Goal: Task Accomplishment & Management: Use online tool/utility

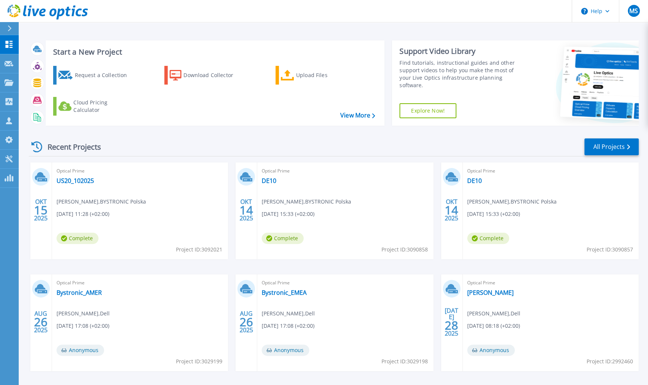
click at [255, 140] on div "Recent Projects All Projects" at bounding box center [334, 147] width 610 height 19
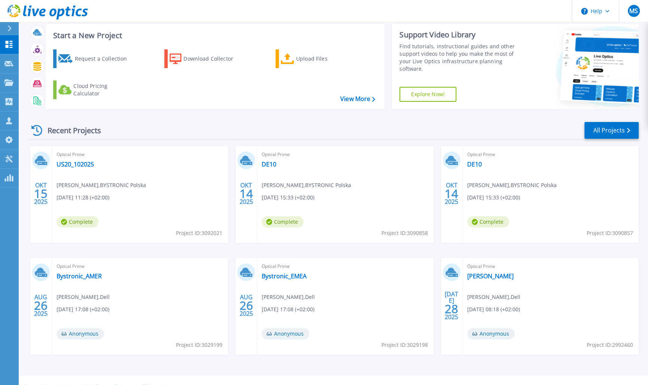
scroll to position [29, 0]
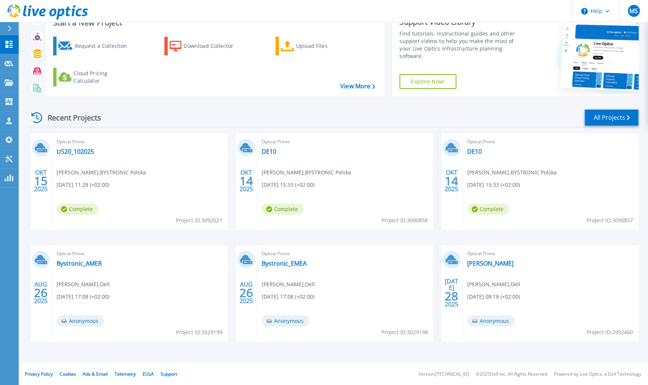
click at [612, 114] on link "All Projects" at bounding box center [611, 117] width 54 height 17
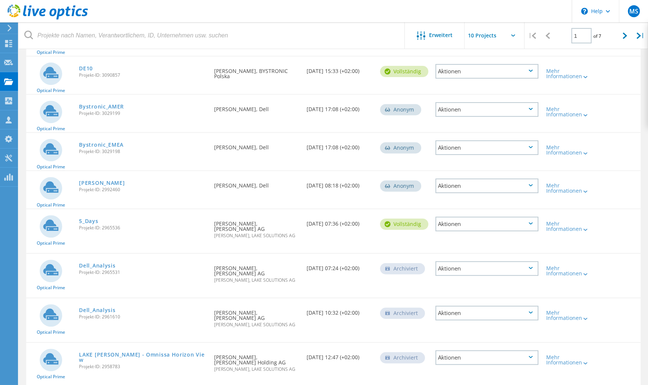
scroll to position [168, 0]
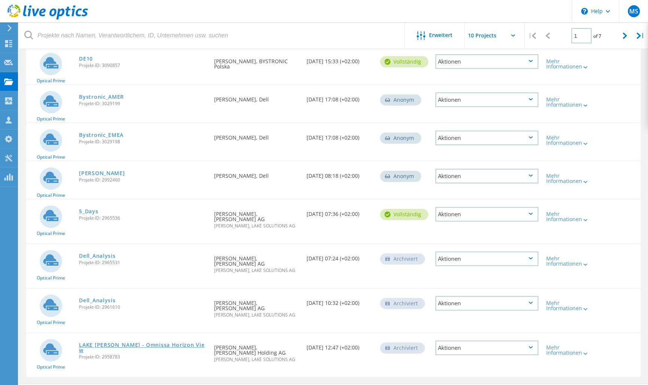
click at [160, 342] on link "LAKE [PERSON_NAME] - Omnissa Horizon View" at bounding box center [143, 347] width 128 height 10
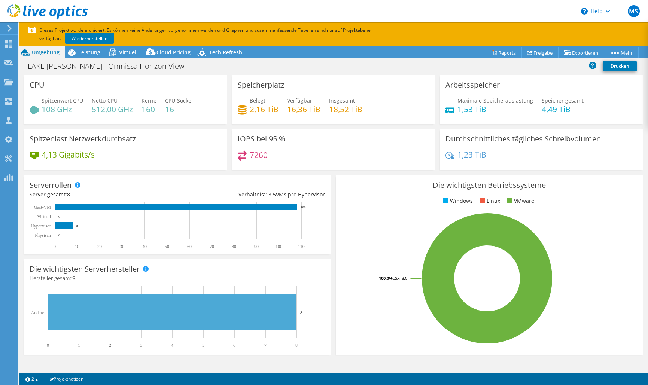
select select "USD"
drag, startPoint x: 0, startPoint y: 0, endPoint x: 189, endPoint y: 65, distance: 199.8
click at [189, 65] on h1 "LAKE [PERSON_NAME] - Omnissa Horizon View" at bounding box center [109, 66] width 171 height 8
copy h1 "LAKE [PERSON_NAME] - Omnissa Horizon View"
click at [247, 70] on div "LAKE Kunde - SABAG - Omnissa Horizon View Drucken" at bounding box center [333, 66] width 629 height 14
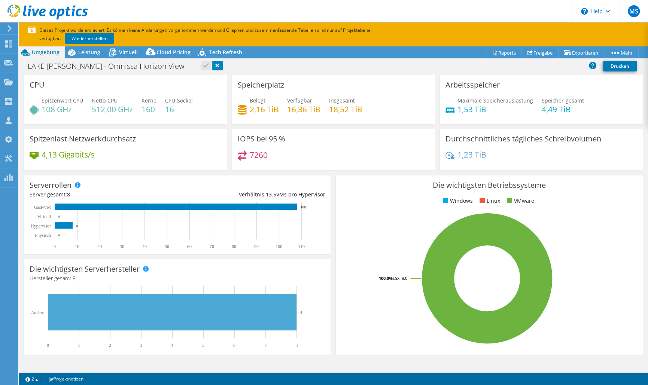
click at [212, 64] on link at bounding box center [217, 65] width 10 height 9
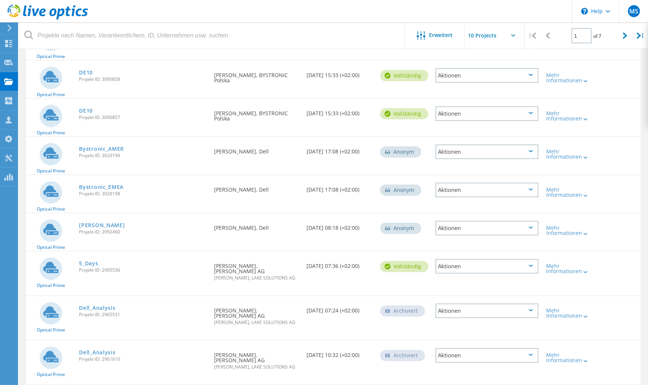
scroll to position [3, 0]
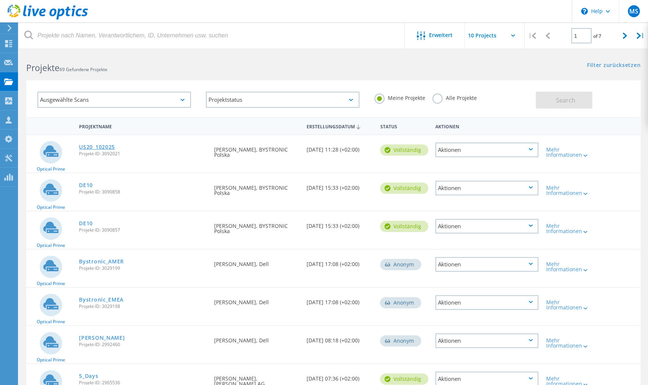
click at [90, 146] on link "US20_102025" at bounding box center [97, 146] width 36 height 5
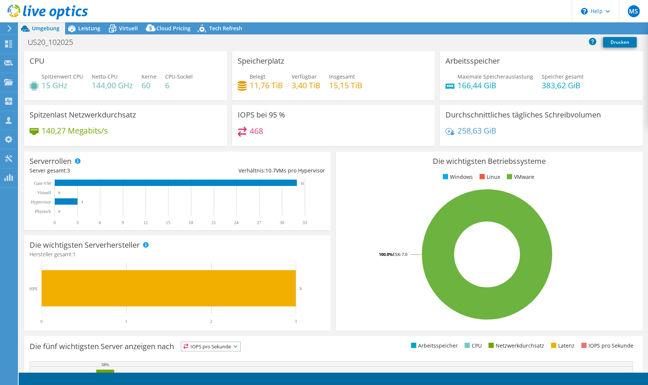
select select "USD"
click at [72, 40] on h1 "US20_102025" at bounding box center [54, 42] width 60 height 8
click at [76, 43] on h1 "US20_102025" at bounding box center [54, 42] width 60 height 8
drag, startPoint x: 77, startPoint y: 42, endPoint x: 2, endPoint y: 41, distance: 74.9
click at [2, 41] on div "MS Vertriebspartner Marc Schmitt marc.schmitt@lake.ch LAKE SOLUTIONS AG My Prof…" at bounding box center [324, 192] width 648 height 385
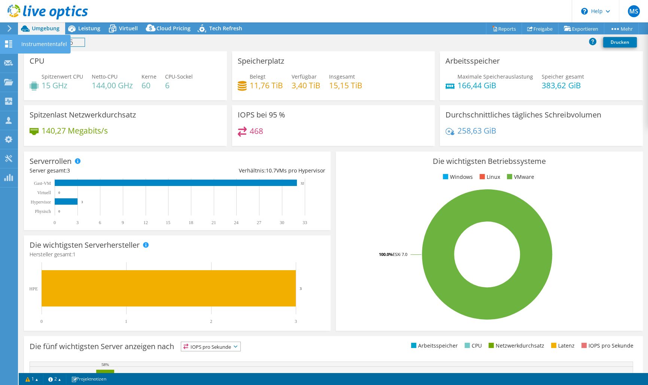
paste h1
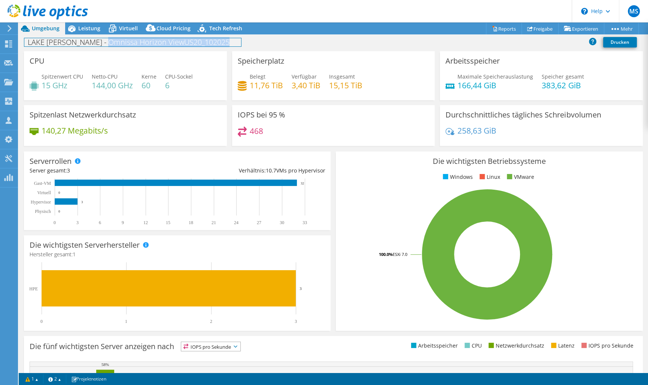
drag, startPoint x: 228, startPoint y: 42, endPoint x: 103, endPoint y: 41, distance: 124.3
click at [103, 41] on h1 "LAKE Kunde - SABAG - Omnissa Horizon View US20_102025" at bounding box center [132, 42] width 217 height 8
drag, startPoint x: 97, startPoint y: 40, endPoint x: 76, endPoint y: 43, distance: 21.5
click at [76, 43] on h1 "LAKE Kunde - SABAG - USA Cluster" at bounding box center [155, 42] width 263 height 8
drag, startPoint x: 188, startPoint y: 42, endPoint x: 5, endPoint y: 43, distance: 182.3
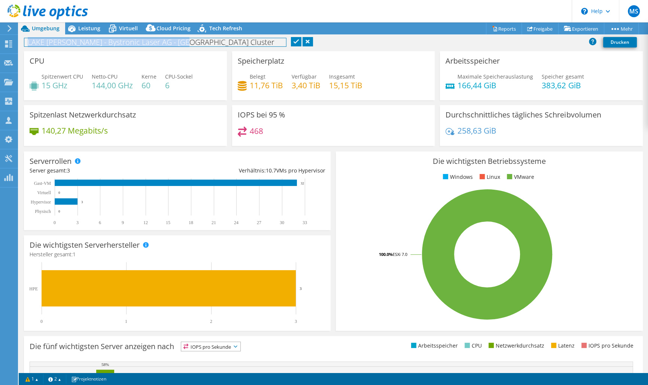
click at [5, 43] on div "MS Vertriebspartner Marc Schmitt marc.schmitt@lake.ch LAKE SOLUTIONS AG My Prof…" at bounding box center [324, 192] width 648 height 385
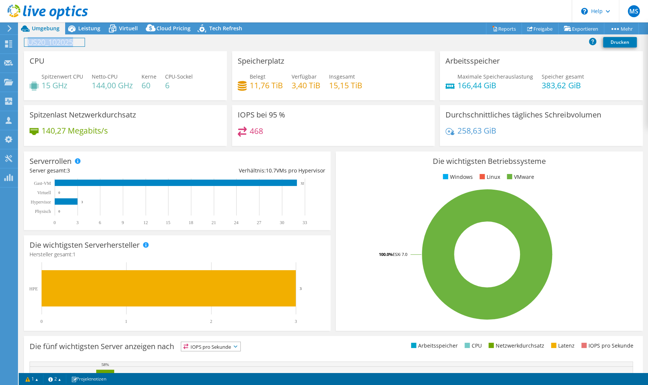
drag, startPoint x: 77, startPoint y: 41, endPoint x: 7, endPoint y: 43, distance: 69.6
click at [7, 43] on div "MS Vertriebspartner Marc Schmitt marc.schmitt@lake.ch LAKE SOLUTIONS AG My Prof…" at bounding box center [324, 192] width 648 height 385
drag, startPoint x: 76, startPoint y: 42, endPoint x: 15, endPoint y: 42, distance: 61.0
click at [15, 42] on div "MS Vertriebspartner [PERSON_NAME] [EMAIL_ADDRESS][PERSON_NAME][DOMAIN_NAME] LAK…" at bounding box center [324, 192] width 648 height 385
click at [104, 42] on h1 "Bystronic Laser AGUS20_102025" at bounding box center [86, 42] width 124 height 8
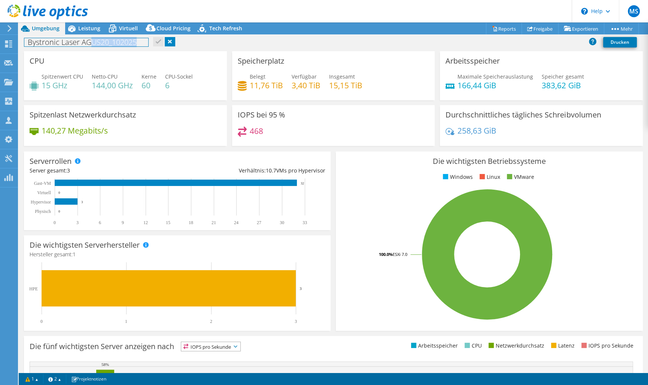
drag, startPoint x: 92, startPoint y: 41, endPoint x: 154, endPoint y: 39, distance: 62.2
click at [152, 41] on div "Bystronic Laser AGUS20_102025 Drucken" at bounding box center [333, 42] width 629 height 14
click at [126, 40] on link at bounding box center [124, 41] width 10 height 9
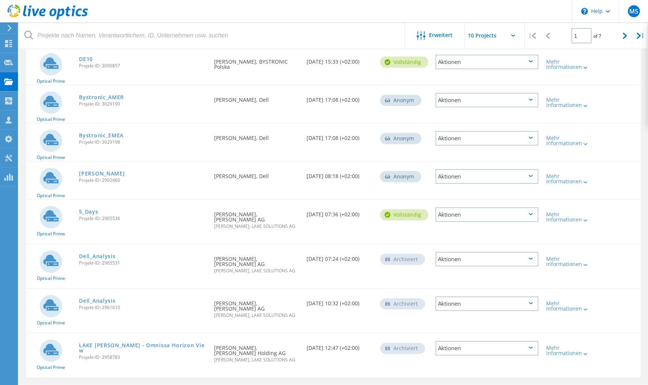
scroll to position [168, 0]
click at [199, 342] on link "LAKE [PERSON_NAME] - Omnissa Horizon View" at bounding box center [143, 347] width 128 height 10
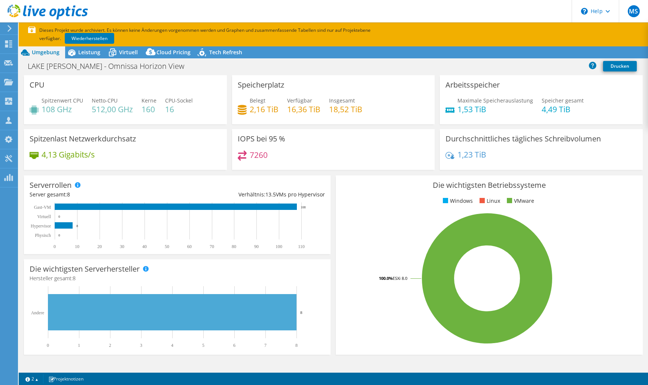
select select "USD"
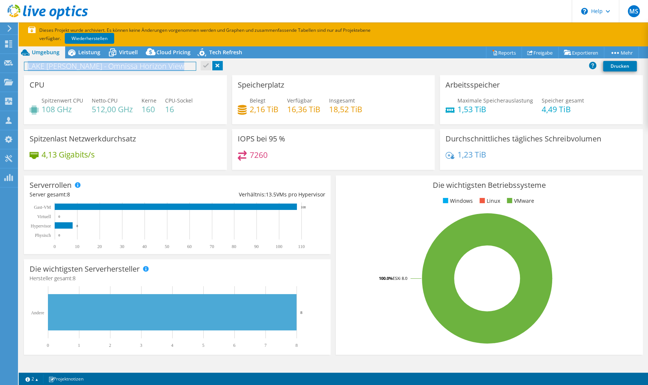
drag, startPoint x: 180, startPoint y: 66, endPoint x: 9, endPoint y: 64, distance: 170.3
click at [9, 64] on div "MS Vertriebspartner Marc Schmitt marc.schmitt@lake.ch LAKE SOLUTIONS AG My Prof…" at bounding box center [324, 192] width 648 height 385
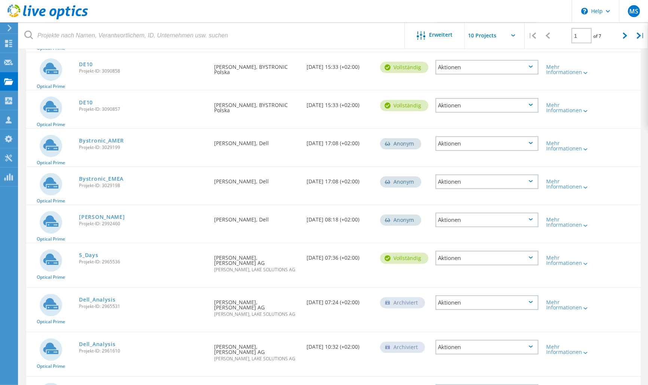
scroll to position [44, 0]
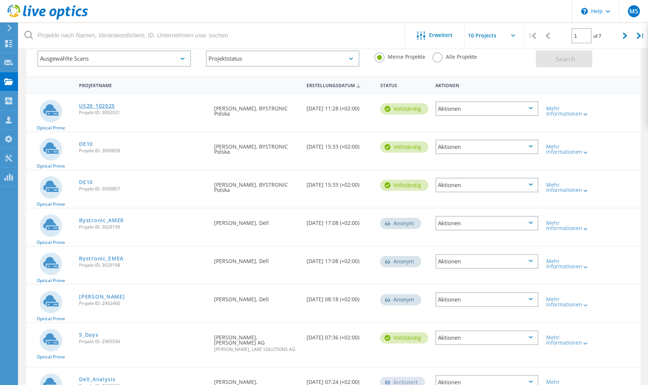
click at [105, 106] on link "US20_102025" at bounding box center [97, 105] width 36 height 5
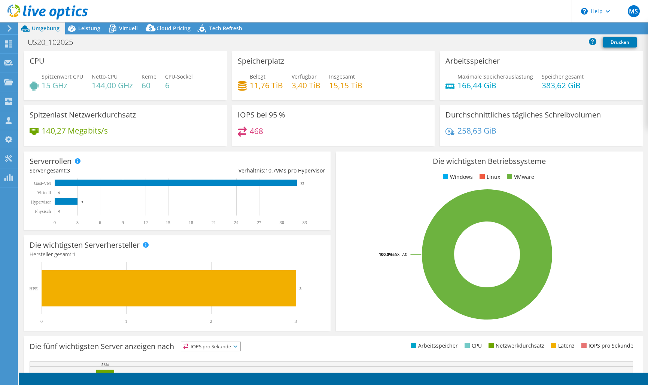
select select "USD"
click at [67, 40] on h1 "US20_102025" at bounding box center [54, 42] width 60 height 8
drag, startPoint x: 77, startPoint y: 41, endPoint x: 17, endPoint y: 41, distance: 60.3
click at [17, 41] on div "MS Vertriebspartner Marc Schmitt marc.schmitt@lake.ch LAKE SOLUTIONS AG My Prof…" at bounding box center [324, 192] width 648 height 385
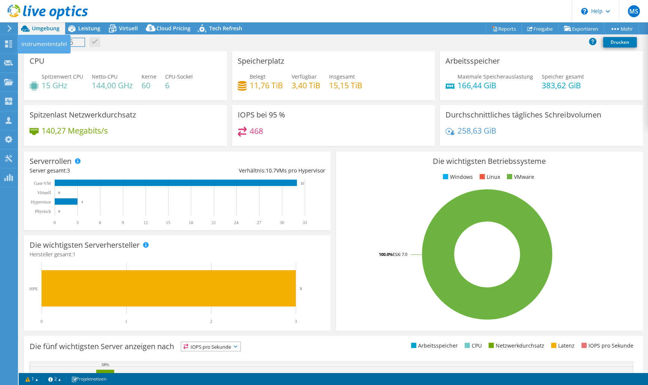
paste h1
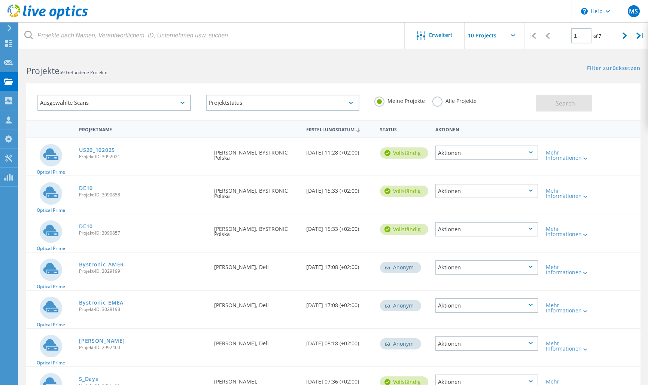
scroll to position [44, 0]
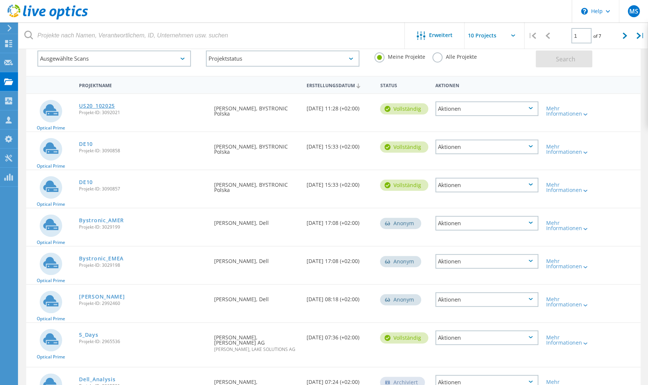
click at [93, 106] on link "US20_102025" at bounding box center [97, 105] width 36 height 5
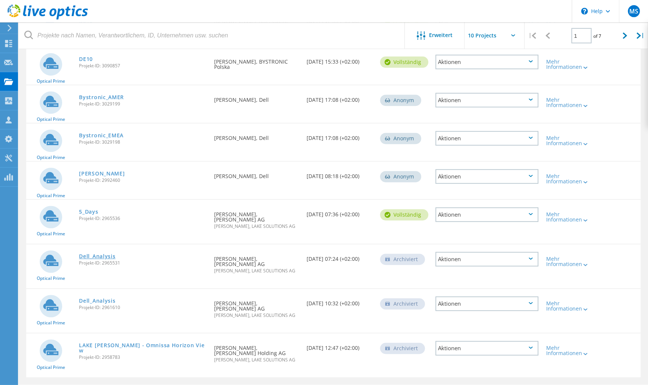
scroll to position [168, 0]
click at [117, 342] on link "LAKE [PERSON_NAME] - Omnissa Horizon View" at bounding box center [143, 347] width 128 height 10
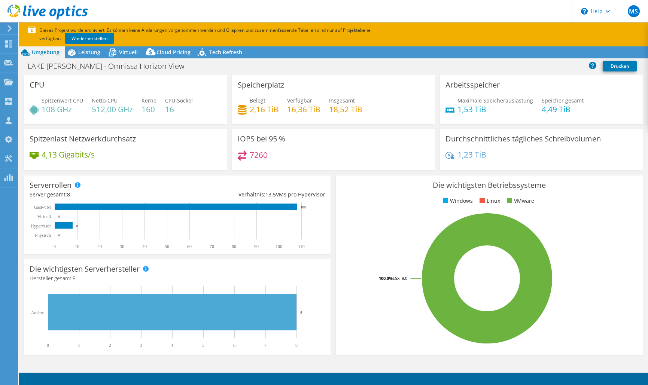
select select "USD"
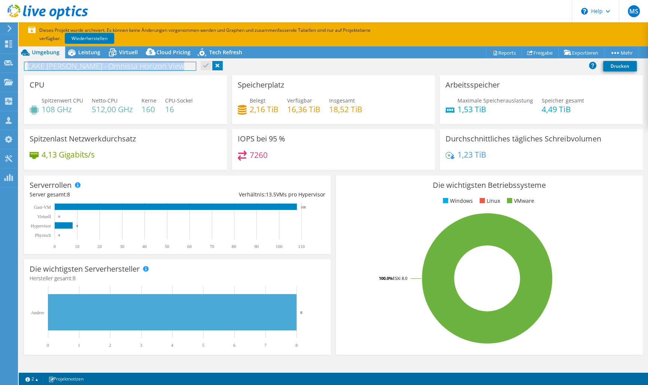
drag, startPoint x: 179, startPoint y: 68, endPoint x: 27, endPoint y: 68, distance: 151.6
click at [27, 68] on h1 "LAKE [PERSON_NAME] - Omnissa Horizon View" at bounding box center [109, 66] width 171 height 8
copy h1 "LAKE [PERSON_NAME] - Omnissa Horizon View"
click at [235, 63] on div "LAKE Kunde - SABAG - Omnissa Horizon View Drucken" at bounding box center [333, 66] width 629 height 14
click at [216, 65] on link at bounding box center [217, 65] width 10 height 9
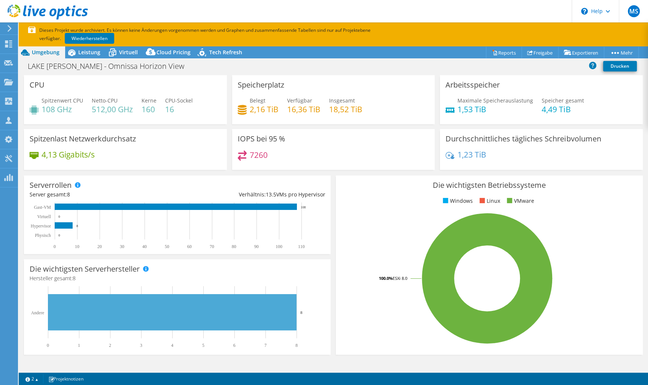
click at [10, 26] on icon at bounding box center [10, 28] width 6 height 7
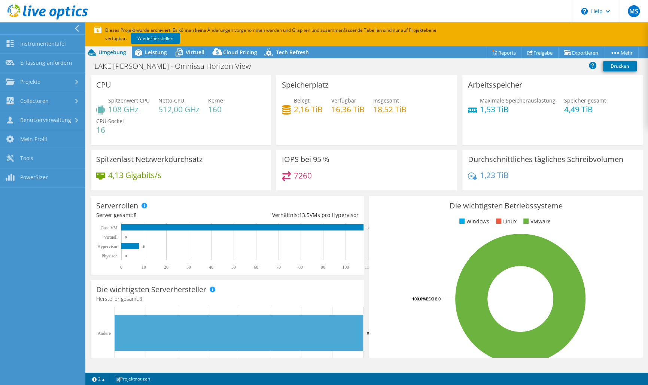
click at [78, 25] on div at bounding box center [44, 12] width 88 height 25
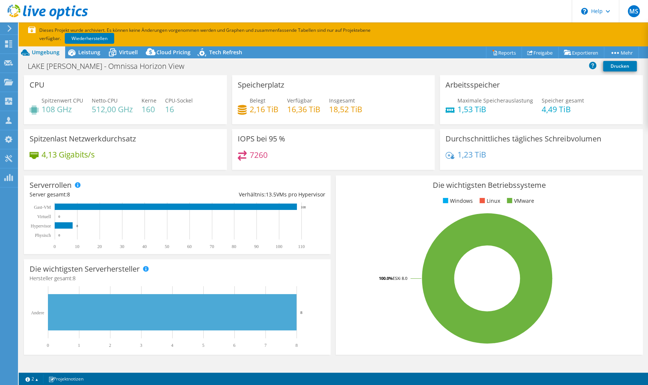
click at [8, 26] on use at bounding box center [9, 28] width 4 height 7
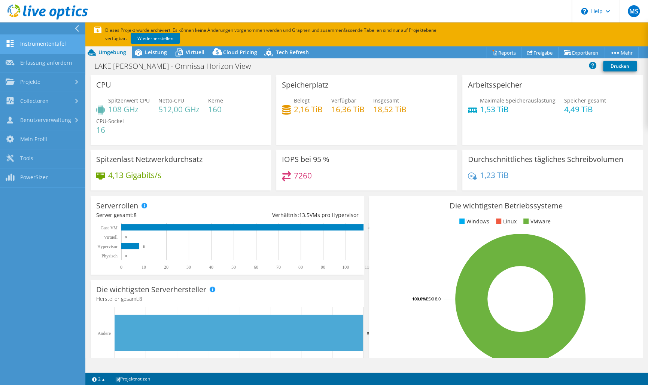
click at [33, 45] on link "Instrumententafel" at bounding box center [42, 44] width 85 height 19
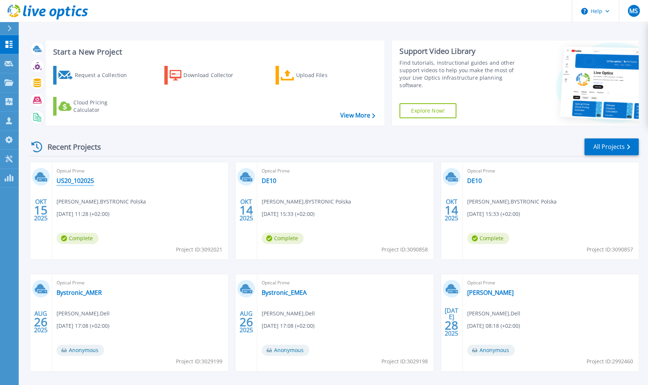
click at [66, 178] on link "US20_102025" at bounding box center [75, 180] width 37 height 7
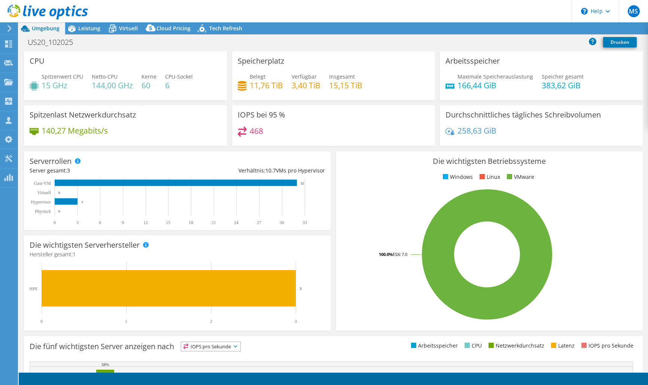
select select "USD"
click at [77, 40] on h1 "US20_102025" at bounding box center [54, 42] width 60 height 8
drag, startPoint x: 68, startPoint y: 40, endPoint x: 19, endPoint y: 41, distance: 49.4
click at [19, 41] on div "US20_102025 Drucken" at bounding box center [333, 42] width 629 height 14
paste h1
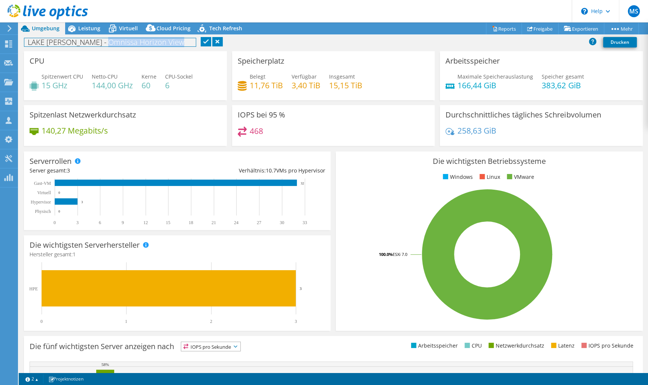
drag, startPoint x: 105, startPoint y: 41, endPoint x: 207, endPoint y: 42, distance: 102.6
click at [207, 42] on div "LAKE Kunde - SABAG - Omnissa Horizon View Drucken" at bounding box center [333, 42] width 629 height 14
click at [95, 45] on h1 "LAKE Kunde - SABAG - USA Cluster" at bounding box center [155, 42] width 263 height 8
drag, startPoint x: 97, startPoint y: 43, endPoint x: 76, endPoint y: 42, distance: 21.0
click at [76, 42] on h1 "LAKE Kunde - SABAG - USA Cluster" at bounding box center [155, 42] width 263 height 8
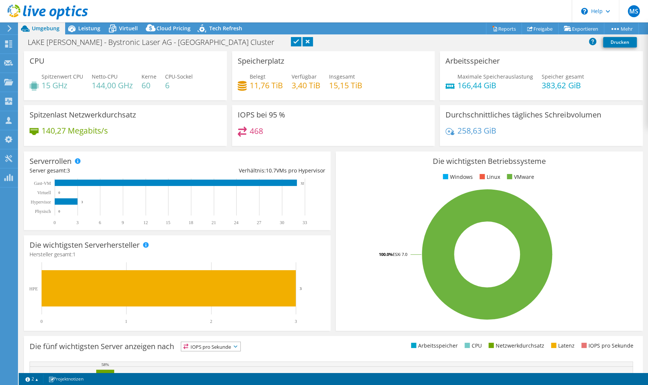
click at [291, 39] on link at bounding box center [296, 41] width 10 height 9
click at [7, 27] on icon at bounding box center [10, 28] width 6 height 7
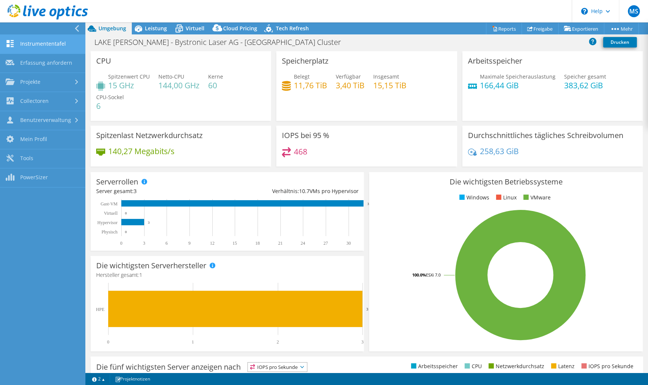
click at [35, 43] on link "Instrumententafel" at bounding box center [42, 44] width 85 height 19
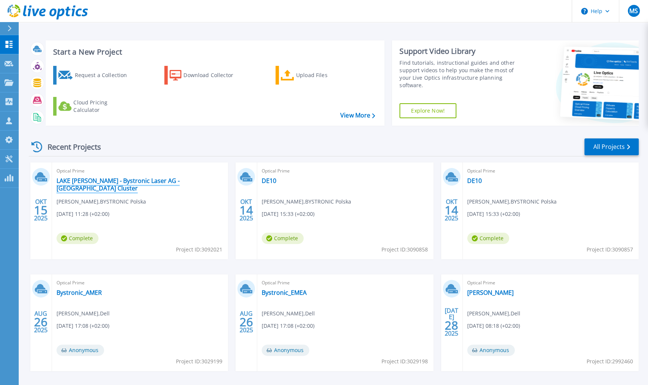
drag, startPoint x: 157, startPoint y: 182, endPoint x: 196, endPoint y: 179, distance: 39.0
click at [158, 182] on link "LAKE [PERSON_NAME] - Bystronic Laser AG - [GEOGRAPHIC_DATA] Cluster" at bounding box center [140, 184] width 167 height 15
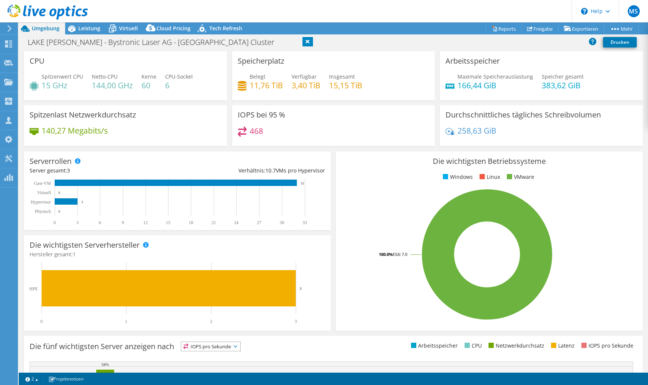
select select "USD"
click at [191, 41] on h1 "LAKE [PERSON_NAME] - Bystronic Laser AG - [GEOGRAPHIC_DATA] Cluster" at bounding box center [155, 42] width 262 height 8
click at [249, 41] on div "LAKE Kunde - Bystronic Laser AG - USA Cluster Drucken" at bounding box center [333, 42] width 629 height 14
click at [8, 27] on icon at bounding box center [10, 28] width 6 height 7
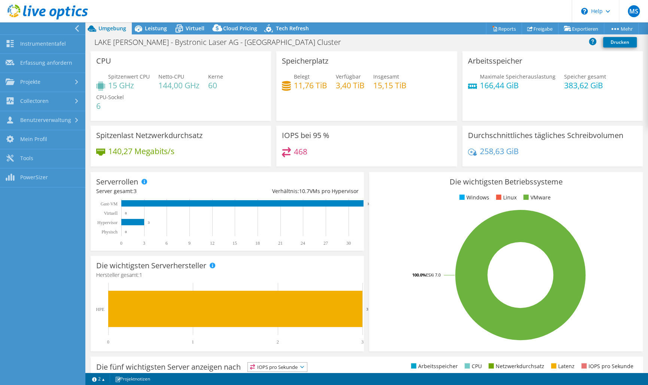
click at [10, 27] on div at bounding box center [40, 28] width 85 height 12
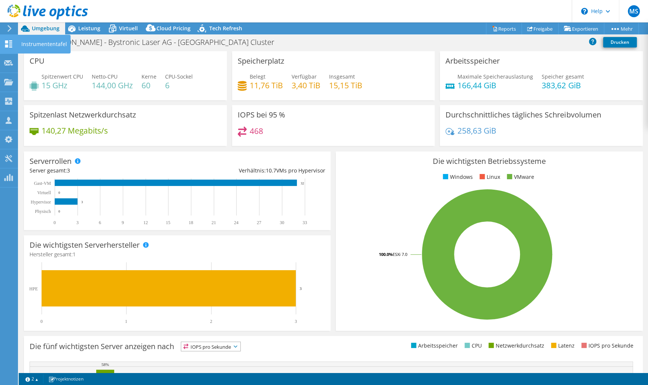
click at [9, 43] on use at bounding box center [8, 43] width 7 height 7
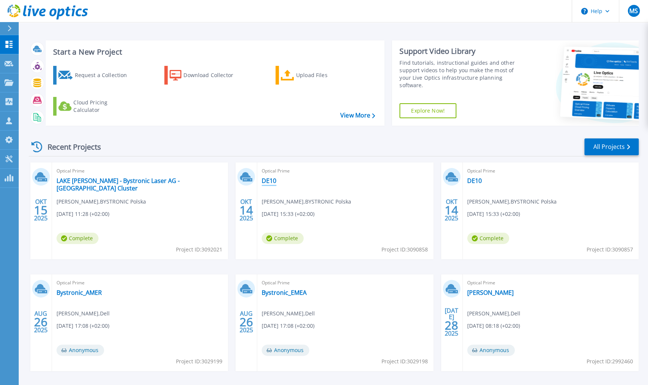
click at [270, 181] on link "DE10" at bounding box center [269, 180] width 15 height 7
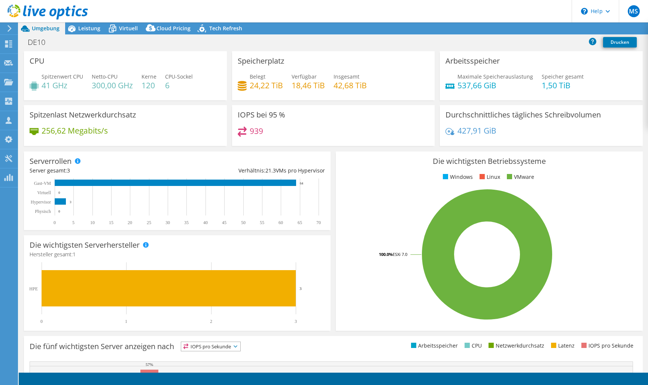
select select "USD"
drag, startPoint x: 43, startPoint y: 40, endPoint x: 20, endPoint y: 41, distance: 23.6
click at [20, 41] on div "DE10 Drucken" at bounding box center [333, 42] width 629 height 14
drag, startPoint x: 45, startPoint y: 40, endPoint x: 22, endPoint y: 42, distance: 22.9
click at [22, 42] on div "DE10 Drucken" at bounding box center [333, 42] width 629 height 14
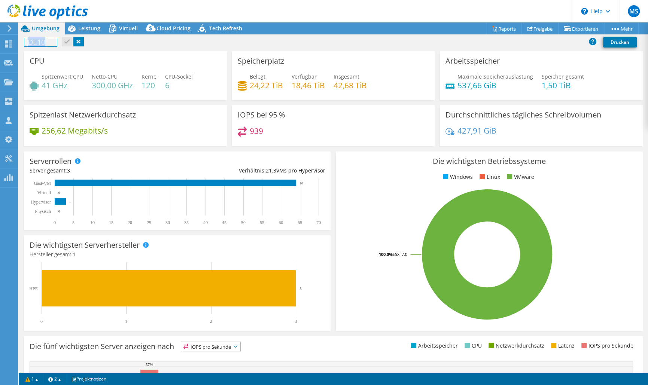
paste h1
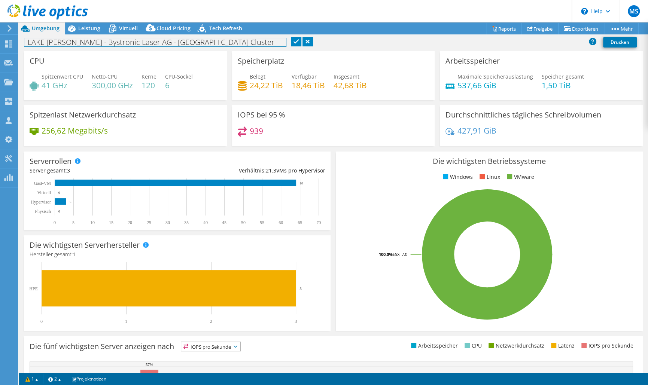
click at [150, 42] on h1 "LAKE [PERSON_NAME] - Bystronic Laser AG - [GEOGRAPHIC_DATA] Cluster" at bounding box center [155, 42] width 262 height 8
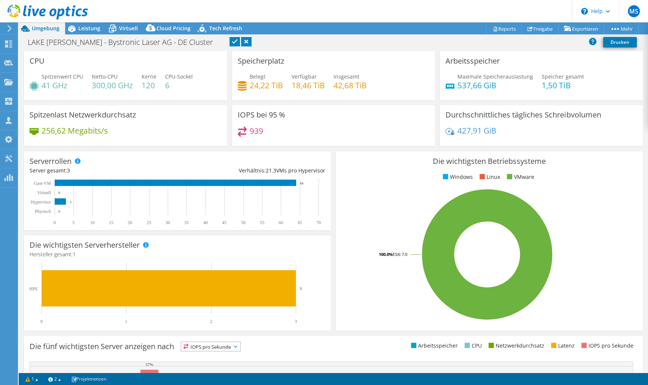
click at [229, 40] on link at bounding box center [234, 41] width 10 height 9
click at [8, 43] on icon at bounding box center [8, 43] width 9 height 7
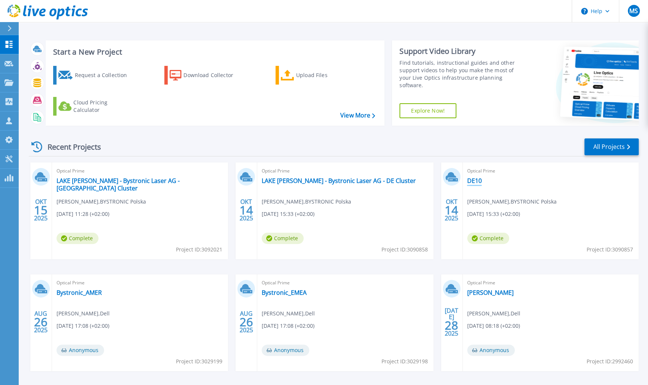
click at [475, 180] on link "DE10" at bounding box center [474, 180] width 15 height 7
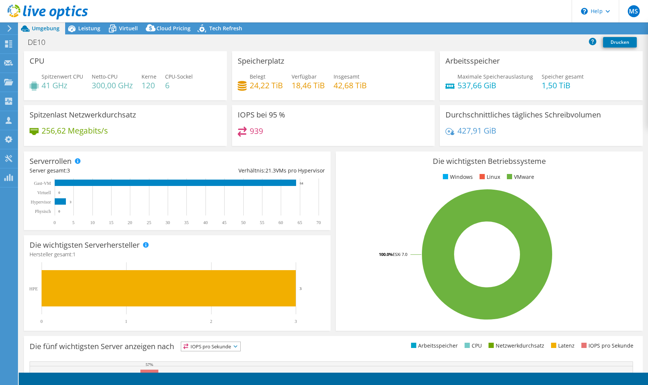
select select "USD"
click at [39, 42] on h1 "DE10" at bounding box center [40, 42] width 33 height 8
drag, startPoint x: 48, startPoint y: 42, endPoint x: 11, endPoint y: 42, distance: 36.3
click at [11, 42] on div "MS Vertriebspartner [PERSON_NAME] [EMAIL_ADDRESS][PERSON_NAME][DOMAIN_NAME] LAK…" at bounding box center [324, 192] width 648 height 385
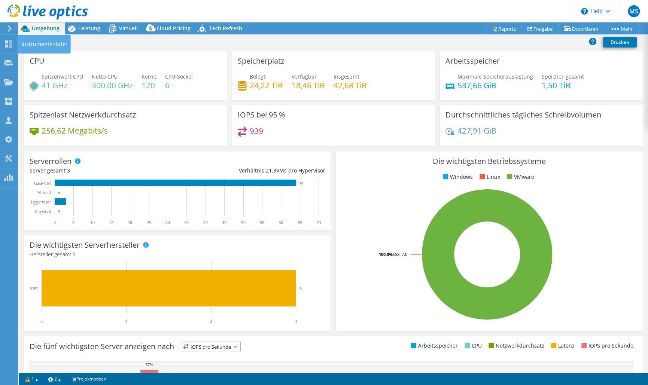
paste h1
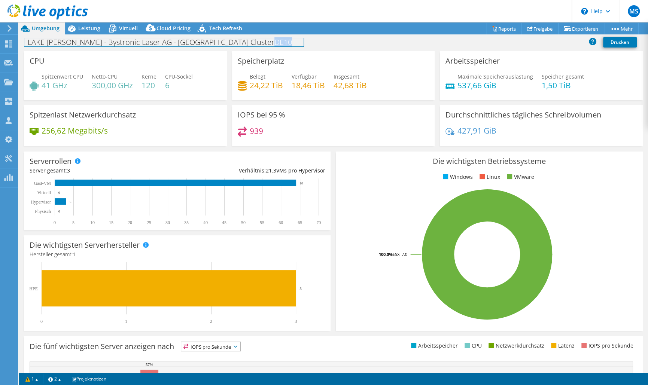
drag, startPoint x: 184, startPoint y: 41, endPoint x: 208, endPoint y: 43, distance: 24.8
click at [208, 43] on h1 "LAKE [PERSON_NAME] - Bystronic Laser AG - [GEOGRAPHIC_DATA] Cluster DE10" at bounding box center [163, 42] width 279 height 8
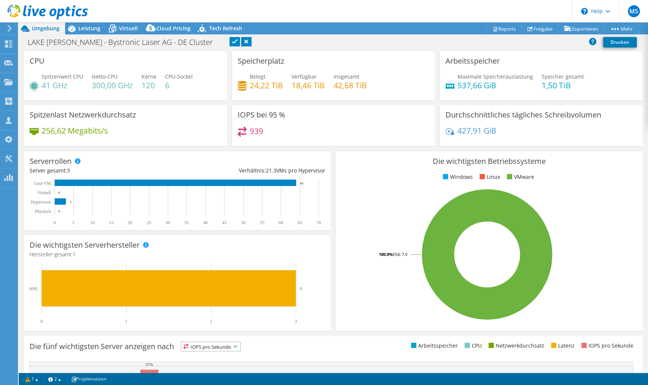
click at [229, 41] on link at bounding box center [234, 41] width 10 height 9
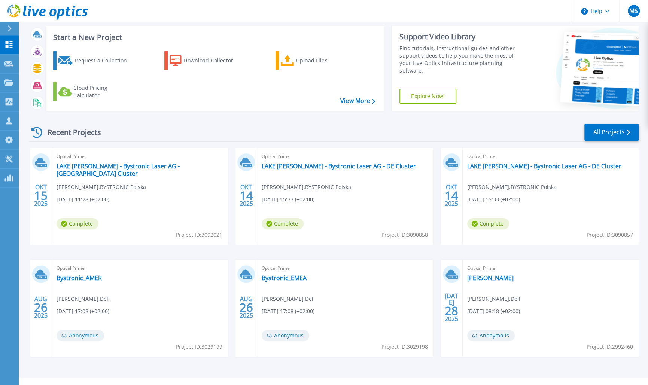
scroll to position [29, 0]
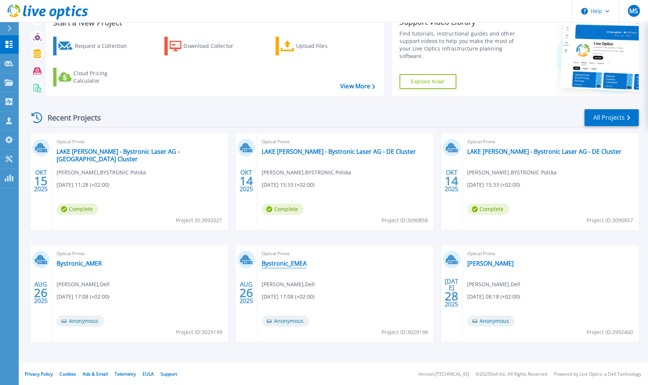
click at [296, 263] on link "Bystronic_EMEA" at bounding box center [284, 263] width 45 height 7
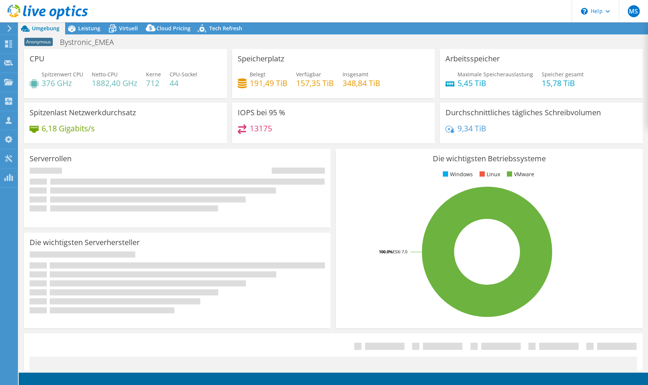
select select "USD"
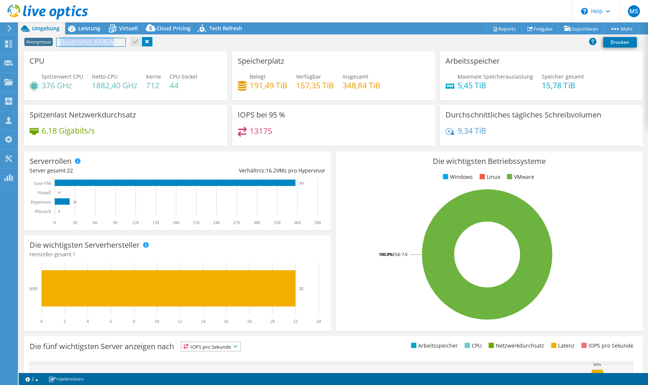
drag, startPoint x: 113, startPoint y: 43, endPoint x: 47, endPoint y: 40, distance: 66.3
click at [47, 40] on div "Anonymous Bystronic_EMEA Drucken" at bounding box center [333, 42] width 629 height 14
paste h1
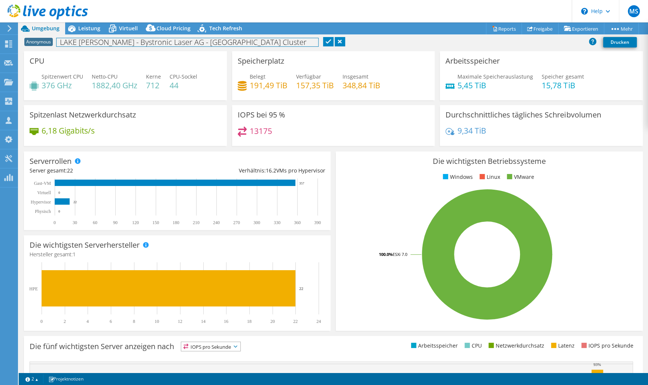
click at [182, 42] on h1 "LAKE Kunde - Bystronic Laser AG - USA Cluster" at bounding box center [188, 42] width 262 height 8
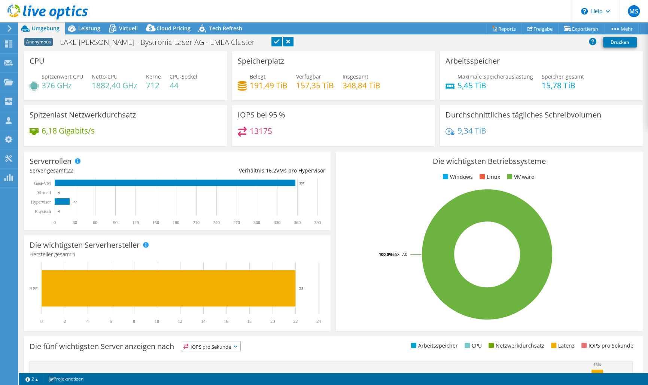
click at [271, 41] on link at bounding box center [276, 41] width 10 height 9
click at [6, 42] on use at bounding box center [8, 43] width 7 height 7
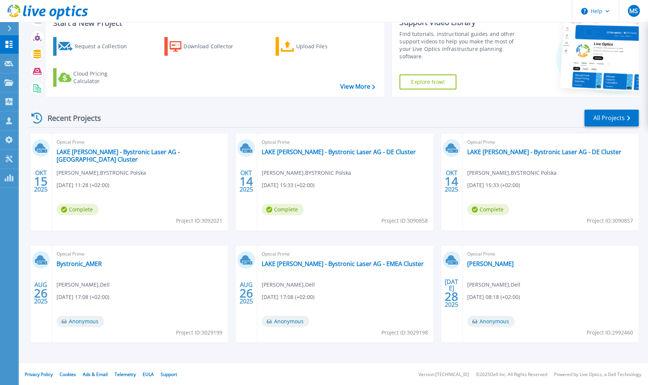
scroll to position [29, 0]
click at [89, 263] on link "Bystronic_AMER" at bounding box center [79, 263] width 45 height 7
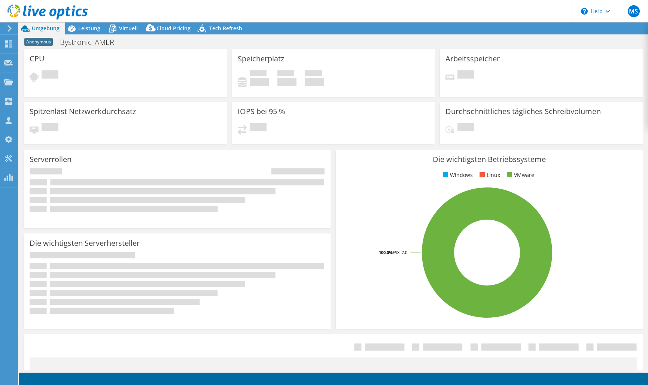
select select "USD"
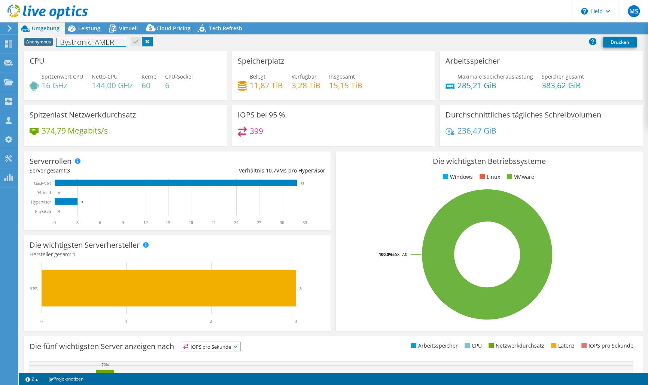
drag, startPoint x: 115, startPoint y: 43, endPoint x: 58, endPoint y: 39, distance: 57.4
click at [50, 39] on div "Anonymous Bystronic_AMER Drucken" at bounding box center [333, 42] width 629 height 14
drag, startPoint x: 94, startPoint y: 42, endPoint x: 60, endPoint y: 42, distance: 34.4
click at [60, 42] on h1 "Bystronic_AMER" at bounding box center [91, 42] width 69 height 8
paste h1
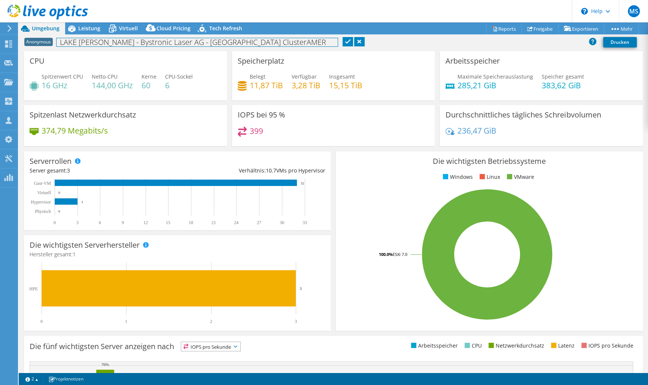
click at [183, 42] on h1 "LAKE Kunde - Bystronic Laser AG - USA Cluster AMER" at bounding box center [197, 42] width 281 height 8
drag, startPoint x: 220, startPoint y: 41, endPoint x: 238, endPoint y: 41, distance: 17.2
click at [238, 41] on h1 "LAKE Kunde - Bystronic Laser AG - AMER Cluster AMER" at bounding box center [172, 42] width 230 height 8
click at [223, 40] on h1 "LAKE Kunde - Bystronic Laser AG - AMER Cluster AMER" at bounding box center [172, 42] width 230 height 8
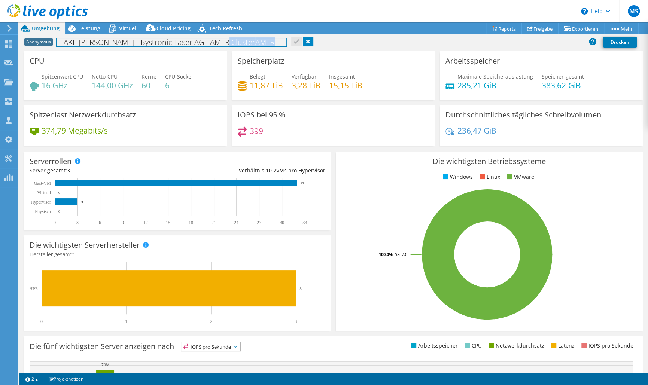
drag, startPoint x: 222, startPoint y: 40, endPoint x: 253, endPoint y: 43, distance: 31.9
click at [253, 43] on div "Anonymous LAKE Kunde - Bystronic Laser AG - AMER Cluster AMER Drucken" at bounding box center [333, 42] width 629 height 14
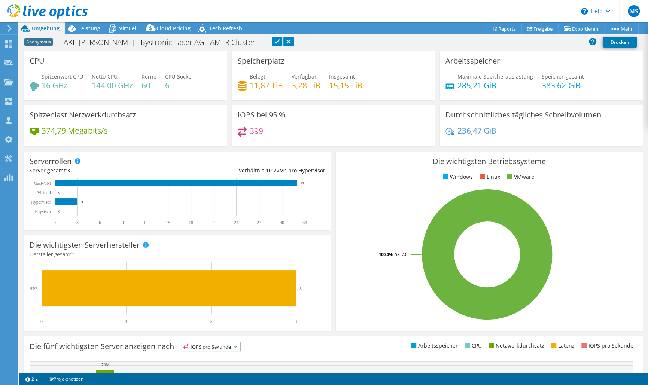
click at [272, 40] on link at bounding box center [277, 41] width 10 height 9
click at [5, 41] on use at bounding box center [8, 43] width 7 height 7
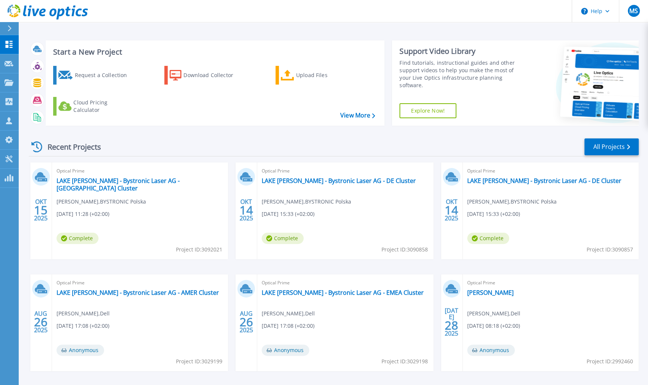
scroll to position [29, 0]
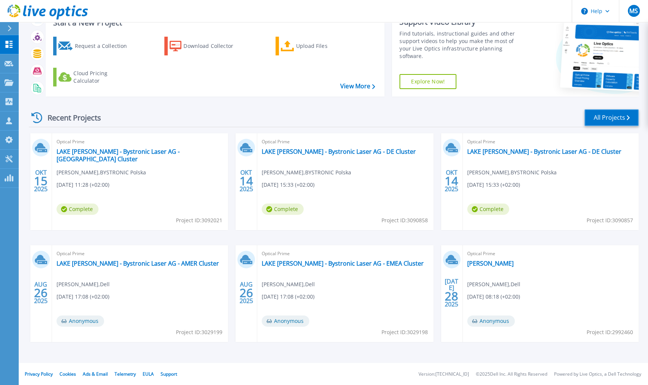
click at [619, 117] on link "All Projects" at bounding box center [611, 117] width 54 height 17
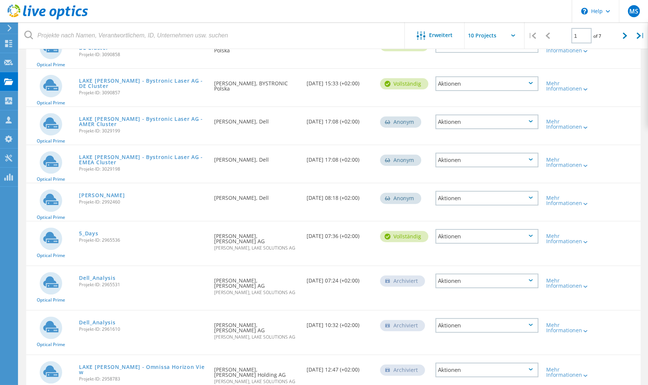
scroll to position [165, 0]
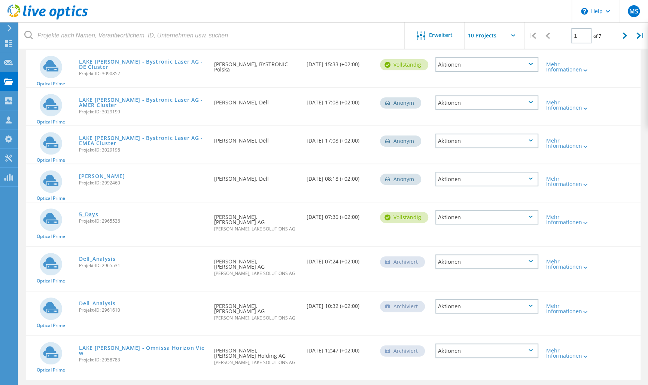
click at [84, 213] on link "5_Days" at bounding box center [88, 214] width 19 height 5
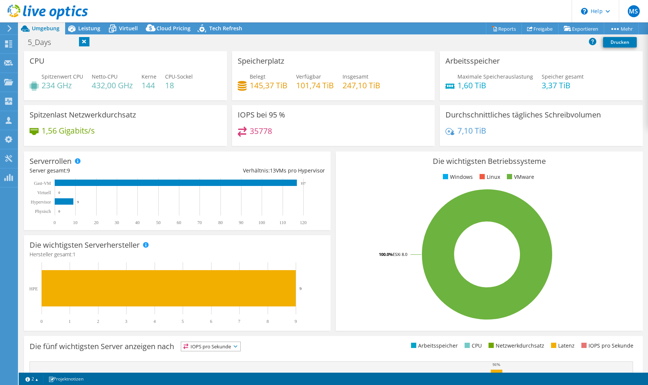
select select "USD"
click at [11, 41] on div "MS Vertriebspartner [PERSON_NAME] [EMAIL_ADDRESS][PERSON_NAME][DOMAIN_NAME] LAK…" at bounding box center [324, 192] width 648 height 385
drag, startPoint x: 145, startPoint y: 41, endPoint x: 216, endPoint y: 46, distance: 70.6
click at [216, 46] on h1 "LAKE Kunde - Bystronic Laser AG - USA Cluster 5_Days" at bounding box center [166, 42] width 285 height 8
click at [274, 40] on link at bounding box center [279, 41] width 10 height 9
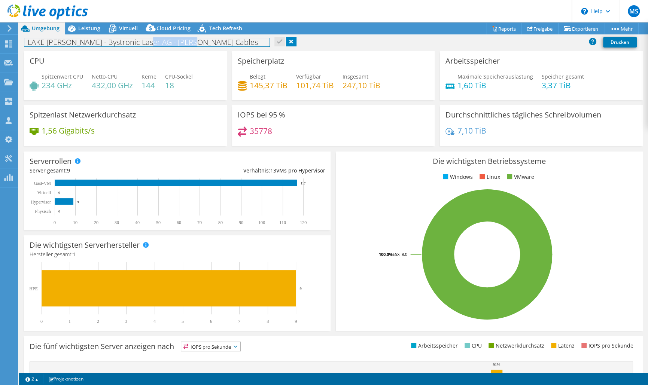
drag, startPoint x: 191, startPoint y: 43, endPoint x: 145, endPoint y: 42, distance: 46.4
click at [145, 42] on h1 "LAKE Kunde - Bystronic Laser AG - Studer Cables" at bounding box center [146, 42] width 245 height 8
copy h1 "Studer Cables"
drag, startPoint x: 137, startPoint y: 42, endPoint x: 74, endPoint y: 42, distance: 62.9
click at [74, 42] on h1 "LAKE Kunde - Bystronic Laser AG - Studer Cables" at bounding box center [146, 42] width 245 height 8
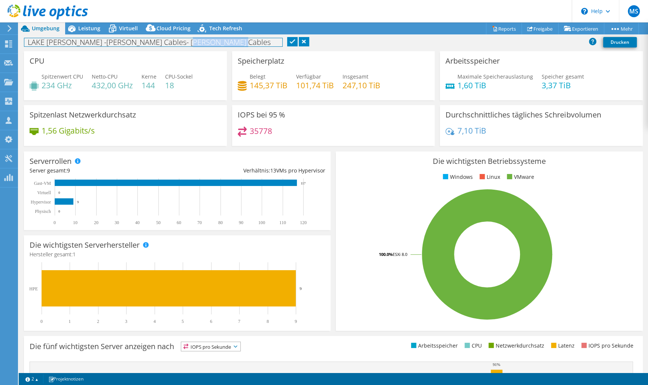
drag, startPoint x: 128, startPoint y: 42, endPoint x: 193, endPoint y: 43, distance: 64.8
click at [193, 43] on div "LAKE Kunde - Studer Cables - Studer Cables Drucken" at bounding box center [333, 42] width 629 height 14
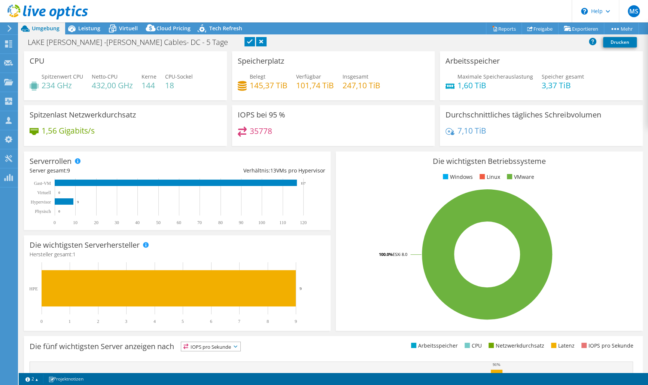
click at [244, 44] on link at bounding box center [249, 41] width 10 height 9
click at [10, 43] on icon at bounding box center [8, 43] width 9 height 7
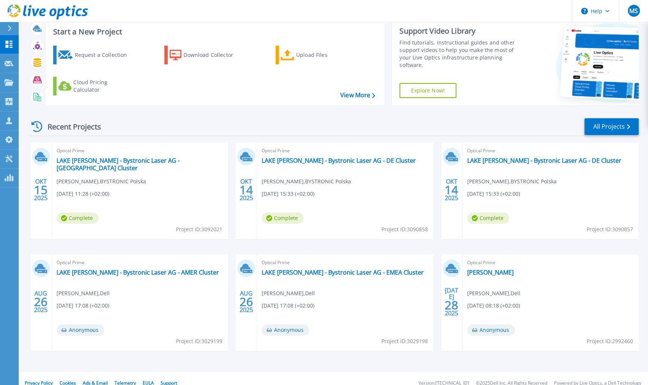
scroll to position [29, 0]
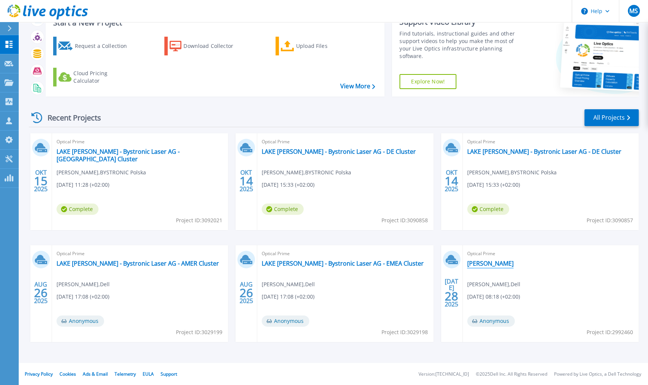
click at [487, 262] on link "[PERSON_NAME]" at bounding box center [490, 263] width 46 height 7
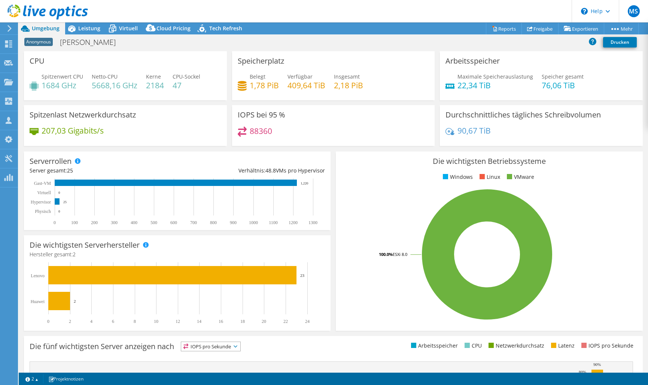
select select "EUFrankfurt"
select select "EUR"
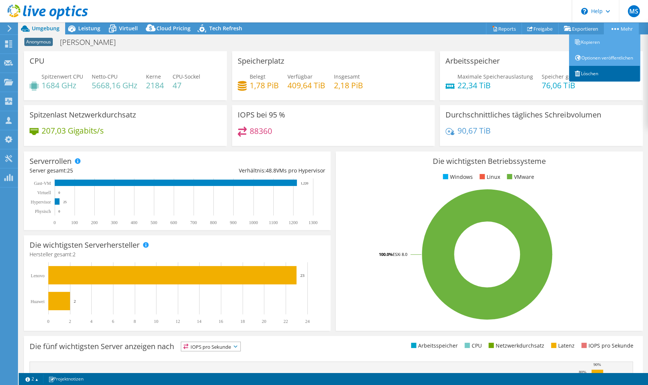
click at [591, 80] on link "Löschen" at bounding box center [604, 74] width 71 height 16
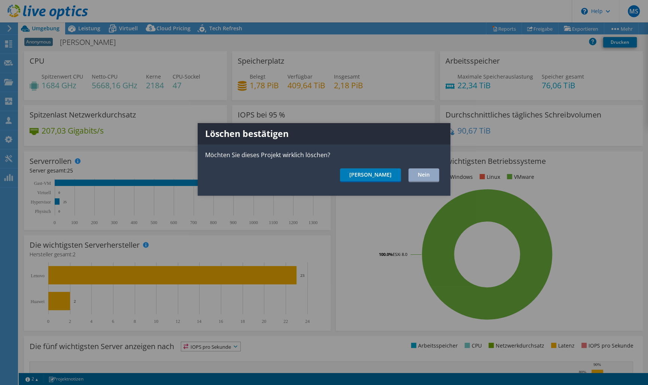
click at [374, 173] on ul "Ja Nein" at bounding box center [324, 175] width 253 height 14
click at [382, 173] on link "Ja" at bounding box center [370, 175] width 61 height 14
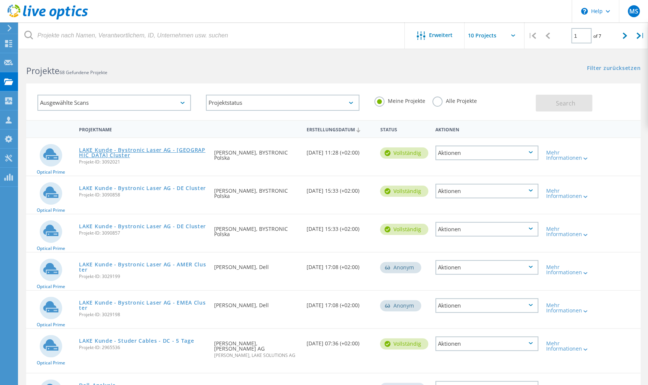
click at [156, 150] on link "LAKE Kunde - Bystronic Laser AG - [GEOGRAPHIC_DATA] Cluster" at bounding box center [143, 152] width 128 height 10
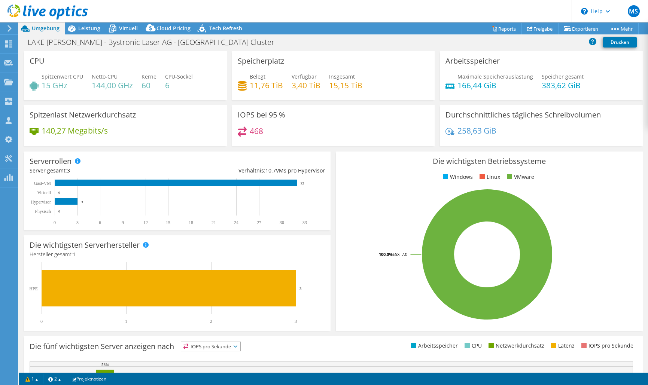
select select "USD"
click at [89, 30] on span "Leistung" at bounding box center [89, 28] width 22 height 7
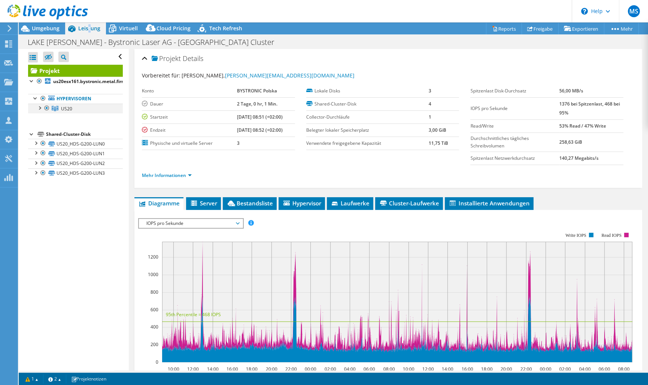
click at [39, 108] on div at bounding box center [39, 107] width 7 height 7
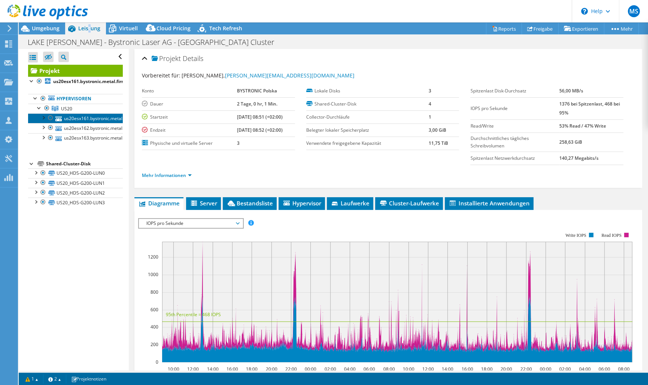
click at [93, 118] on link "us20esx161.bystronic.metal.firm" at bounding box center [75, 118] width 95 height 10
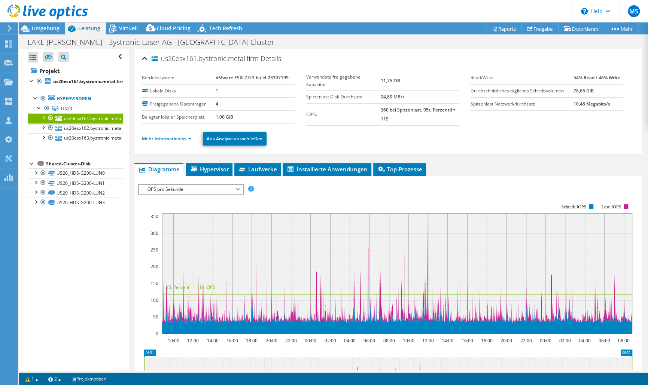
click at [197, 188] on span "IOPS pro Sekunde" at bounding box center [191, 189] width 96 height 9
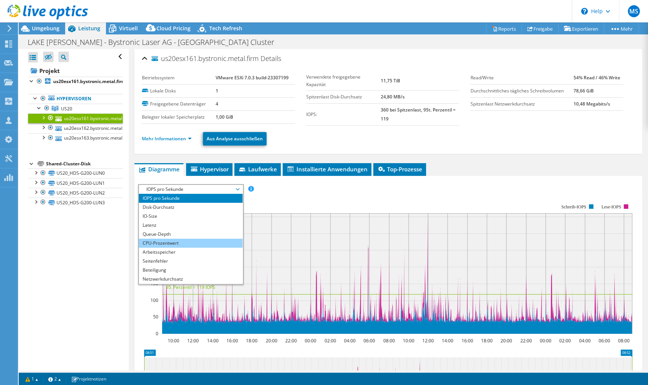
click at [182, 241] on li "CPU-Prozentwert" at bounding box center [191, 243] width 104 height 9
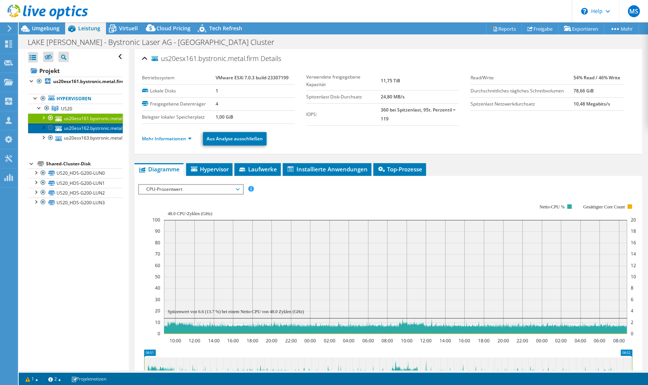
click at [71, 129] on link "us20esx162.bystronic.metal.firm" at bounding box center [75, 128] width 95 height 10
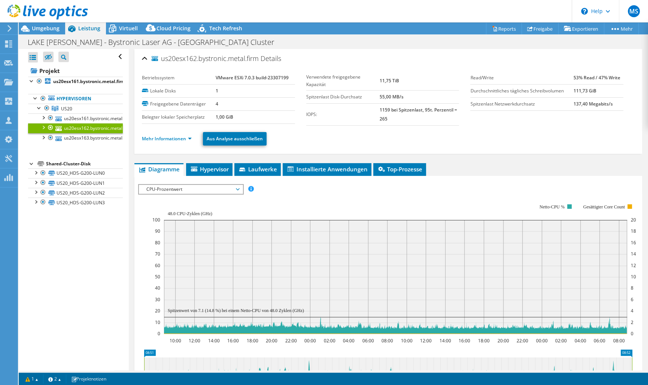
click at [177, 188] on span "CPU-Prozentwert" at bounding box center [191, 189] width 96 height 9
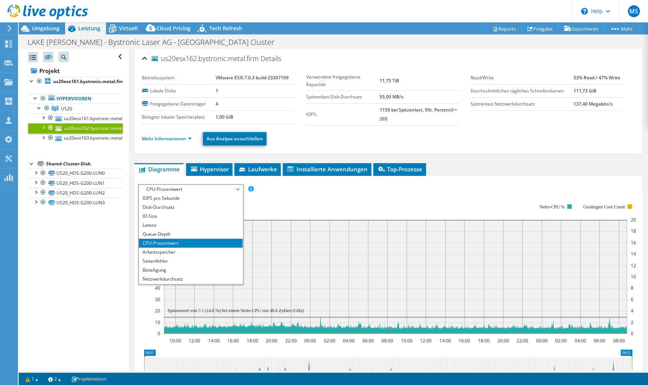
click at [89, 261] on div "Alle öffnen Alle schließen Ausgeschlossene Knoten verbergen Projektbaumfilter" at bounding box center [74, 210] width 110 height 322
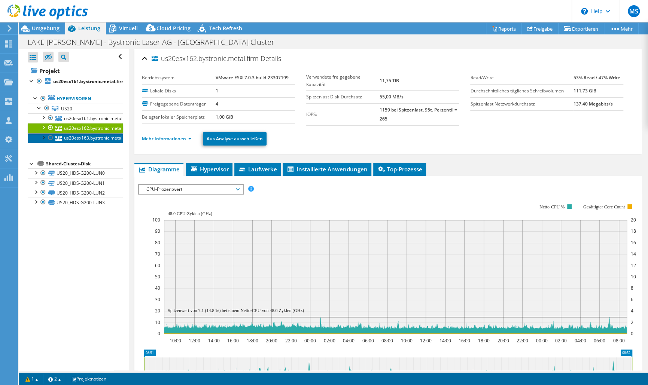
click at [71, 136] on link "us20esx163.bystronic.metal.firm" at bounding box center [75, 138] width 95 height 10
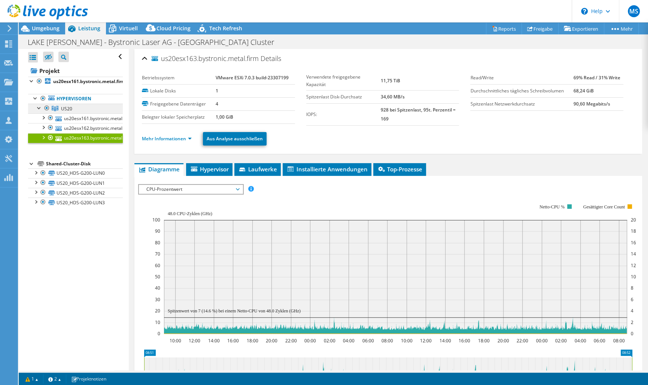
click at [65, 107] on span "US20" at bounding box center [66, 109] width 11 height 6
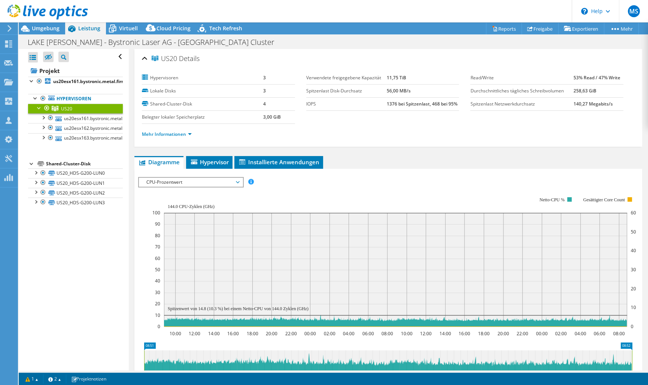
click at [356, 202] on rect at bounding box center [394, 262] width 484 height 150
click at [164, 134] on link "Mehr Informationen" at bounding box center [167, 134] width 50 height 6
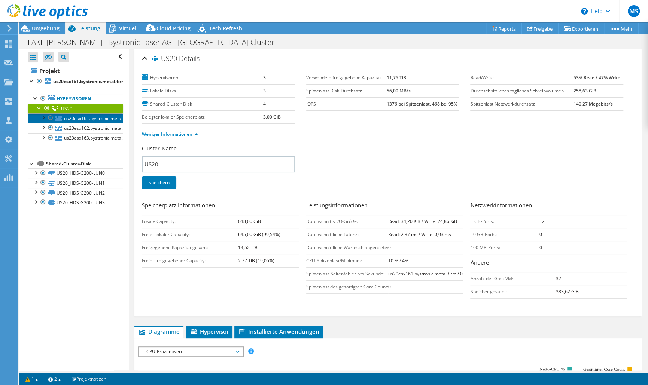
click at [80, 117] on link "us20esx161.bystronic.metal.firm" at bounding box center [75, 118] width 95 height 10
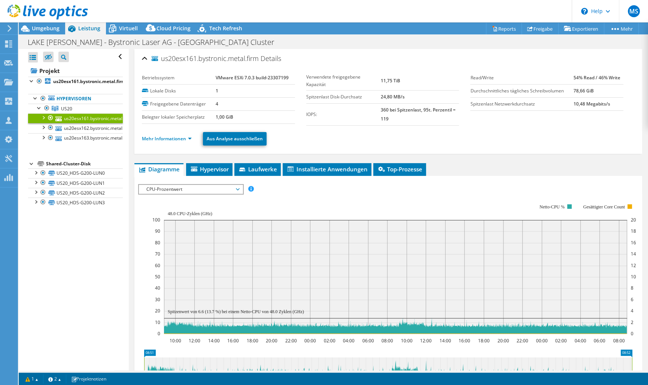
click at [172, 133] on ul "Mehr Informationen Aus Analyse ausschließen" at bounding box center [388, 137] width 493 height 15
click at [172, 138] on link "Mehr Informationen" at bounding box center [167, 139] width 50 height 6
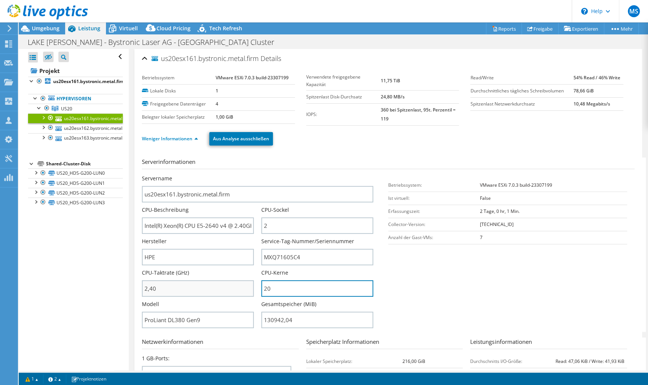
drag, startPoint x: 295, startPoint y: 289, endPoint x: 158, endPoint y: 289, distance: 136.6
click at [261, 290] on input "20" at bounding box center [317, 288] width 112 height 16
click at [278, 286] on input "20" at bounding box center [317, 288] width 112 height 16
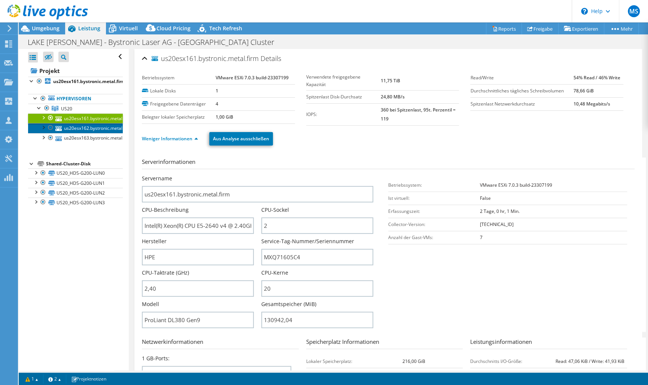
click at [79, 126] on link "us20esx162.bystronic.metal.firm" at bounding box center [75, 128] width 95 height 10
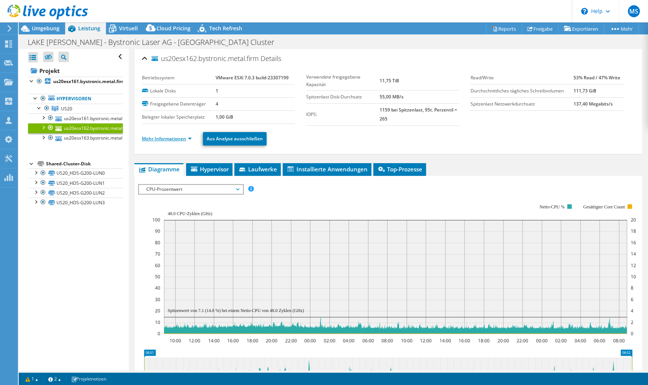
click at [177, 139] on link "Mehr Informationen" at bounding box center [167, 139] width 50 height 6
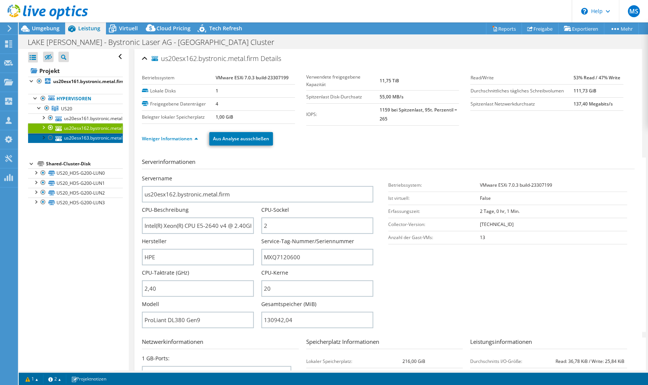
click at [77, 136] on link "us20esx163.bystronic.metal.firm" at bounding box center [75, 138] width 95 height 10
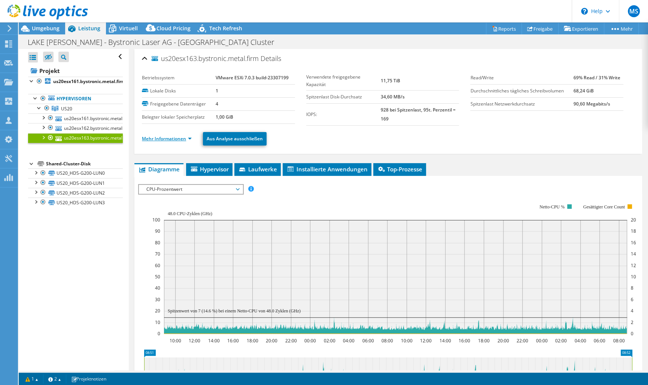
click at [171, 139] on link "Mehr Informationen" at bounding box center [167, 139] width 50 height 6
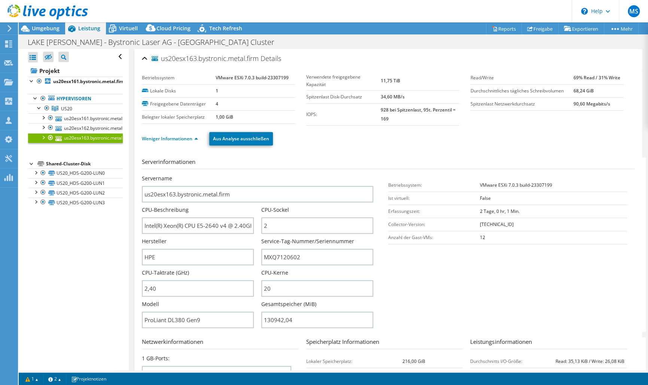
click at [87, 266] on div "Alle öffnen Alle schließen Ausgeschlossene Knoten verbergen Projektbaumfilter" at bounding box center [74, 210] width 110 height 322
click at [68, 106] on span "US20" at bounding box center [66, 109] width 11 height 6
